Goal: Task Accomplishment & Management: Manage account settings

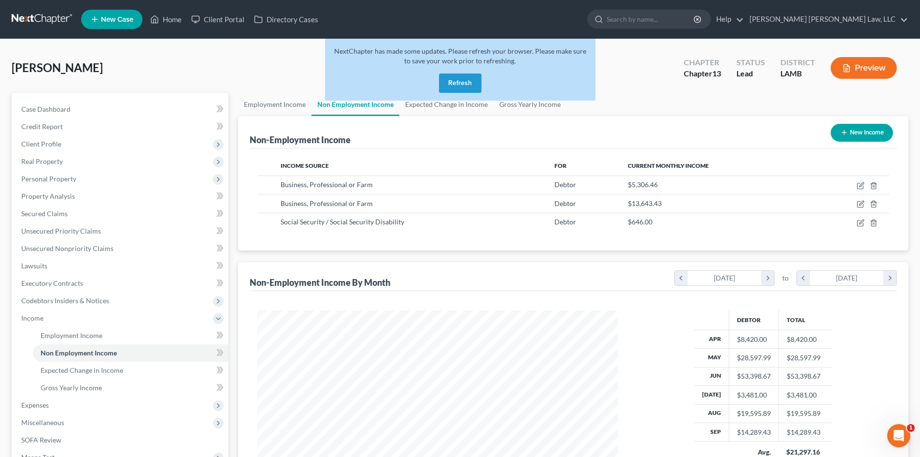
scroll to position [180, 380]
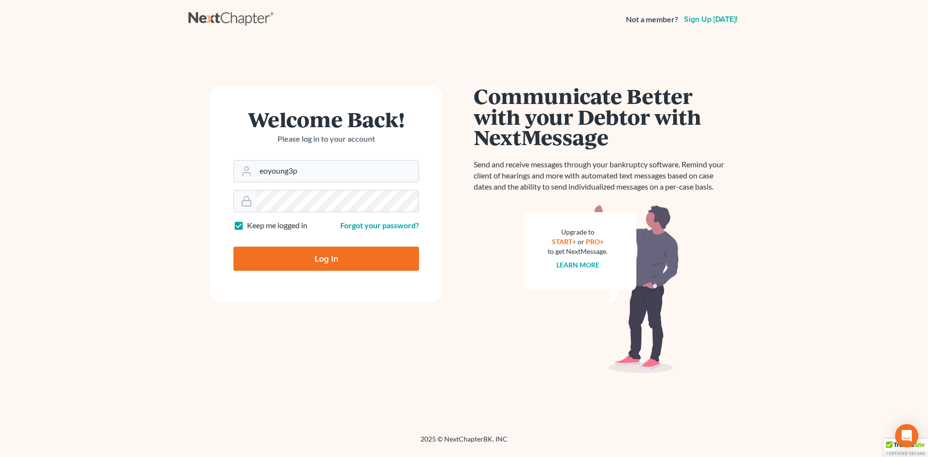
click at [358, 182] on form "Welcome Back! Please log in to your account Email Address eoyoung3p Password Ke…" at bounding box center [326, 194] width 232 height 216
type input "eharlow@eorumyoung.com"
click at [345, 267] on input "Log In" at bounding box center [326, 258] width 186 height 24
type input "Thinking..."
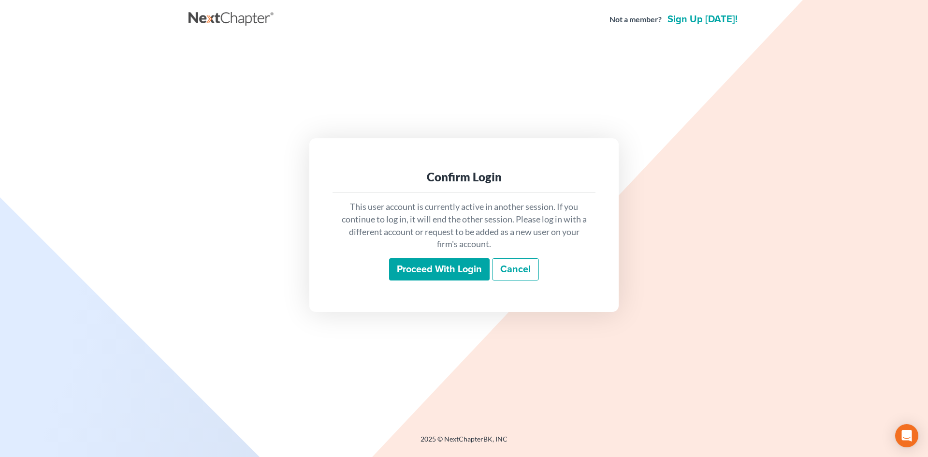
click at [453, 263] on input "Proceed with login" at bounding box center [439, 269] width 100 height 22
